Goal: Find specific page/section: Find specific page/section

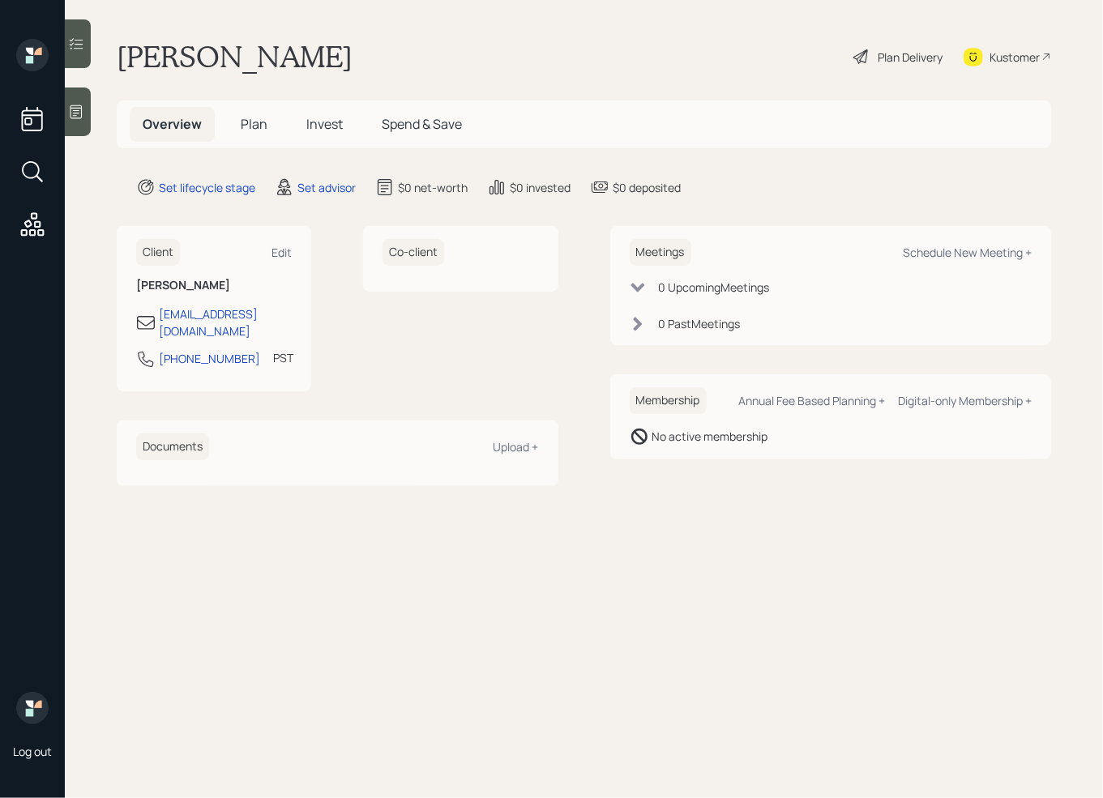
click at [1019, 58] on div "Kustomer" at bounding box center [1014, 57] width 50 height 17
